Goal: Task Accomplishment & Management: Manage account settings

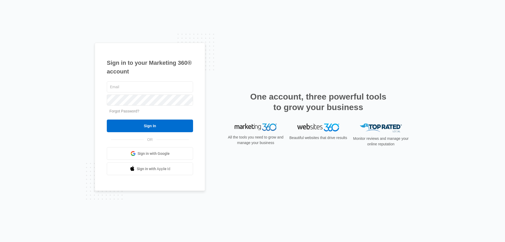
click at [107, 119] on input "Sign In" at bounding box center [150, 125] width 86 height 13
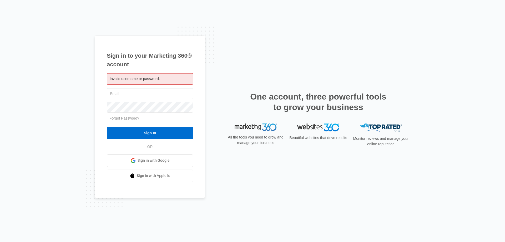
click at [180, 86] on div "Invalid username or password. Forgot Password? Sign In OR Sign in with Google S…" at bounding box center [150, 127] width 86 height 109
click at [115, 93] on input "text" at bounding box center [150, 93] width 86 height 11
type input "[EMAIL_ADDRESS][DOMAIN_NAME]"
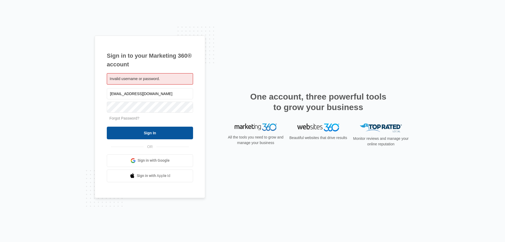
click at [153, 132] on input "Sign In" at bounding box center [150, 133] width 86 height 13
